Goal: Transaction & Acquisition: Purchase product/service

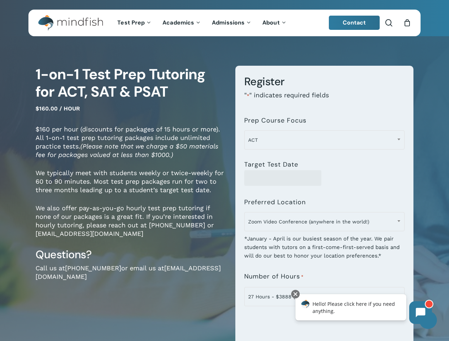
click at [225, 171] on div "**********" at bounding box center [319, 324] width 189 height 516
click at [324, 225] on span "Zoom Video Conference (anywhere in the world!)" at bounding box center [325, 221] width 160 height 15
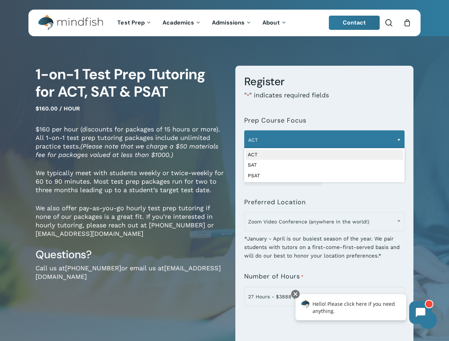
click at [324, 140] on span "ACT" at bounding box center [325, 140] width 160 height 15
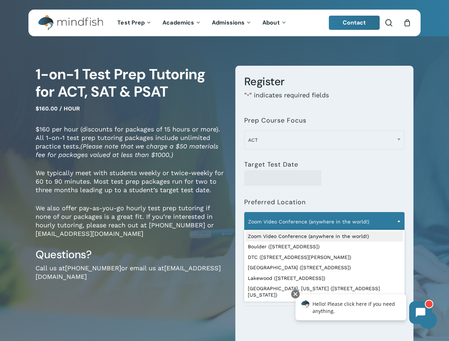
click at [324, 222] on span "Zoom Video Conference (anywhere in the world!)" at bounding box center [325, 221] width 160 height 15
click at [421, 313] on icon at bounding box center [421, 313] width 10 height 10
click at [351, 308] on div "Hello! Please click here if you need anything." at bounding box center [351, 307] width 111 height 26
click at [296, 294] on div at bounding box center [295, 294] width 9 height 9
